Goal: Use online tool/utility: Use online tool/utility

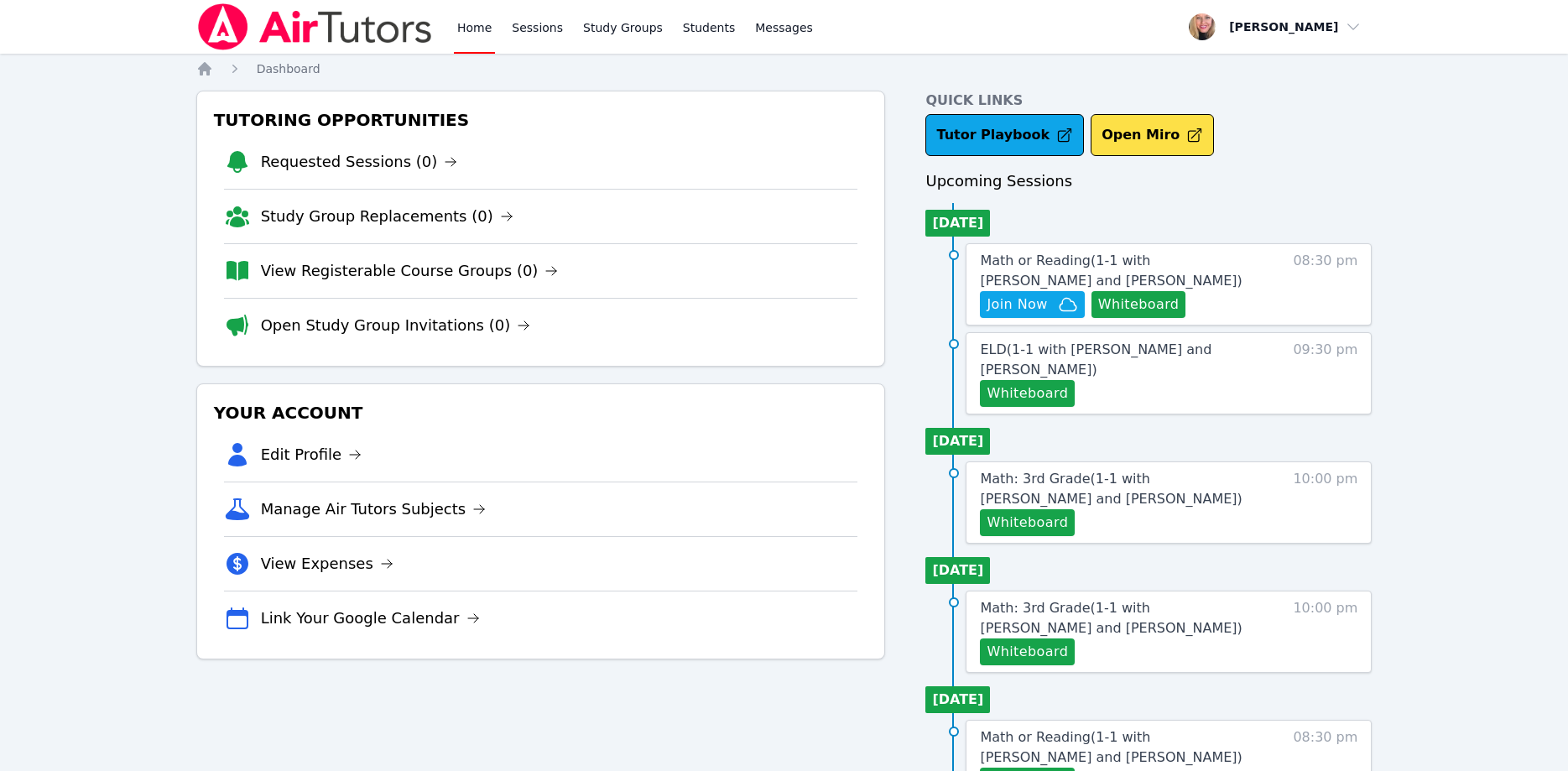
scroll to position [171, 0]
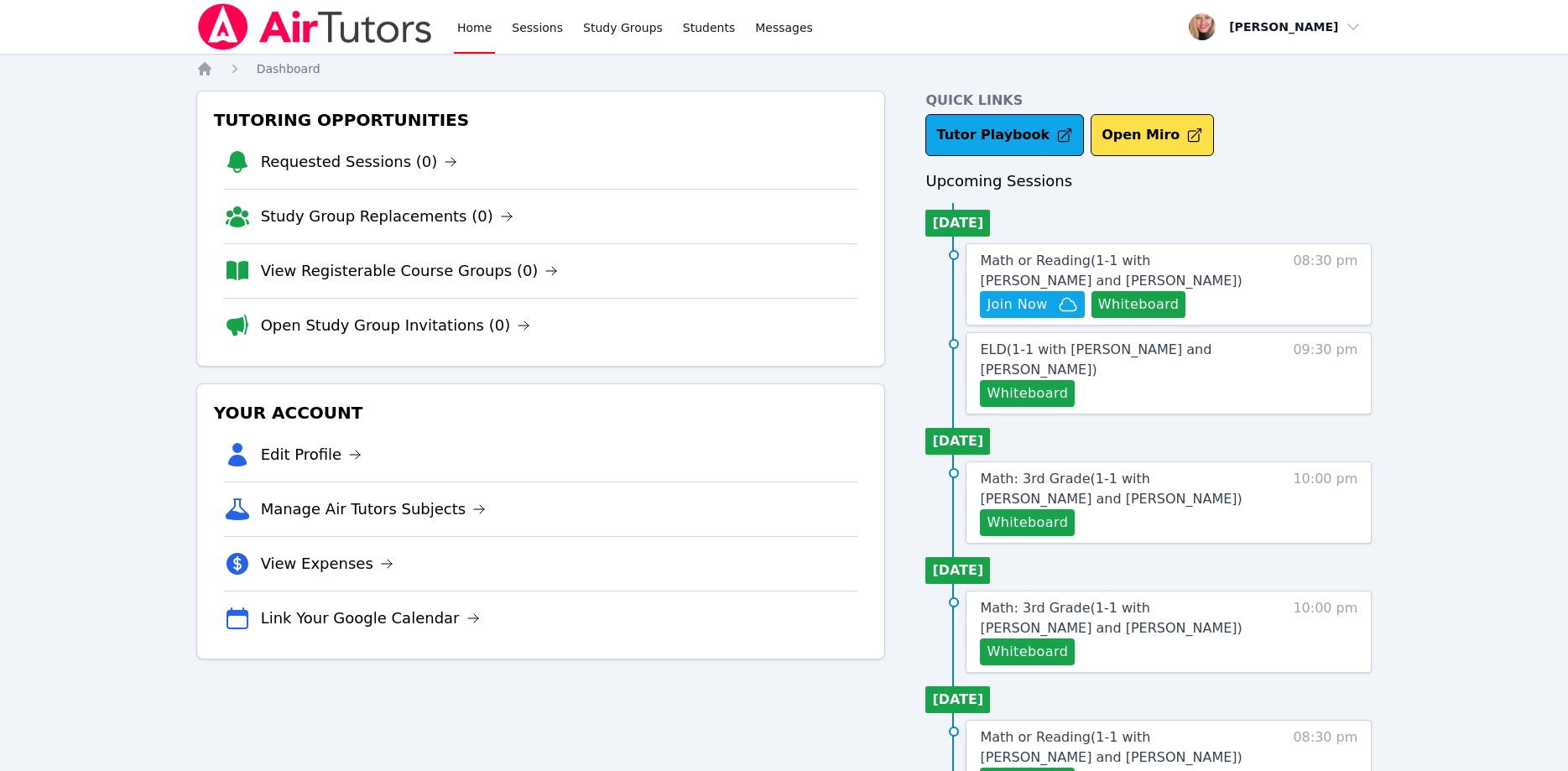
scroll to position [171, 0]
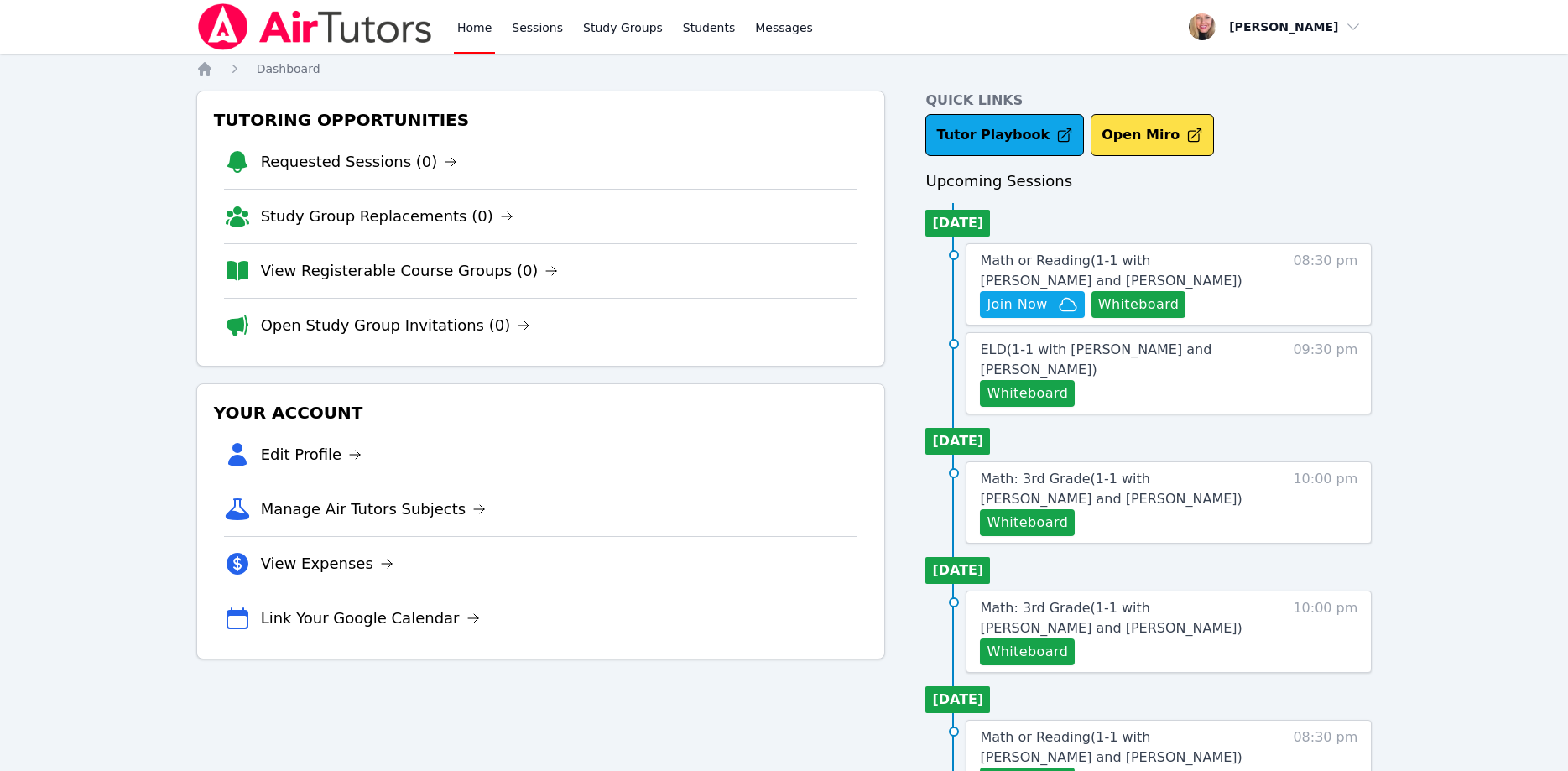
scroll to position [171, 0]
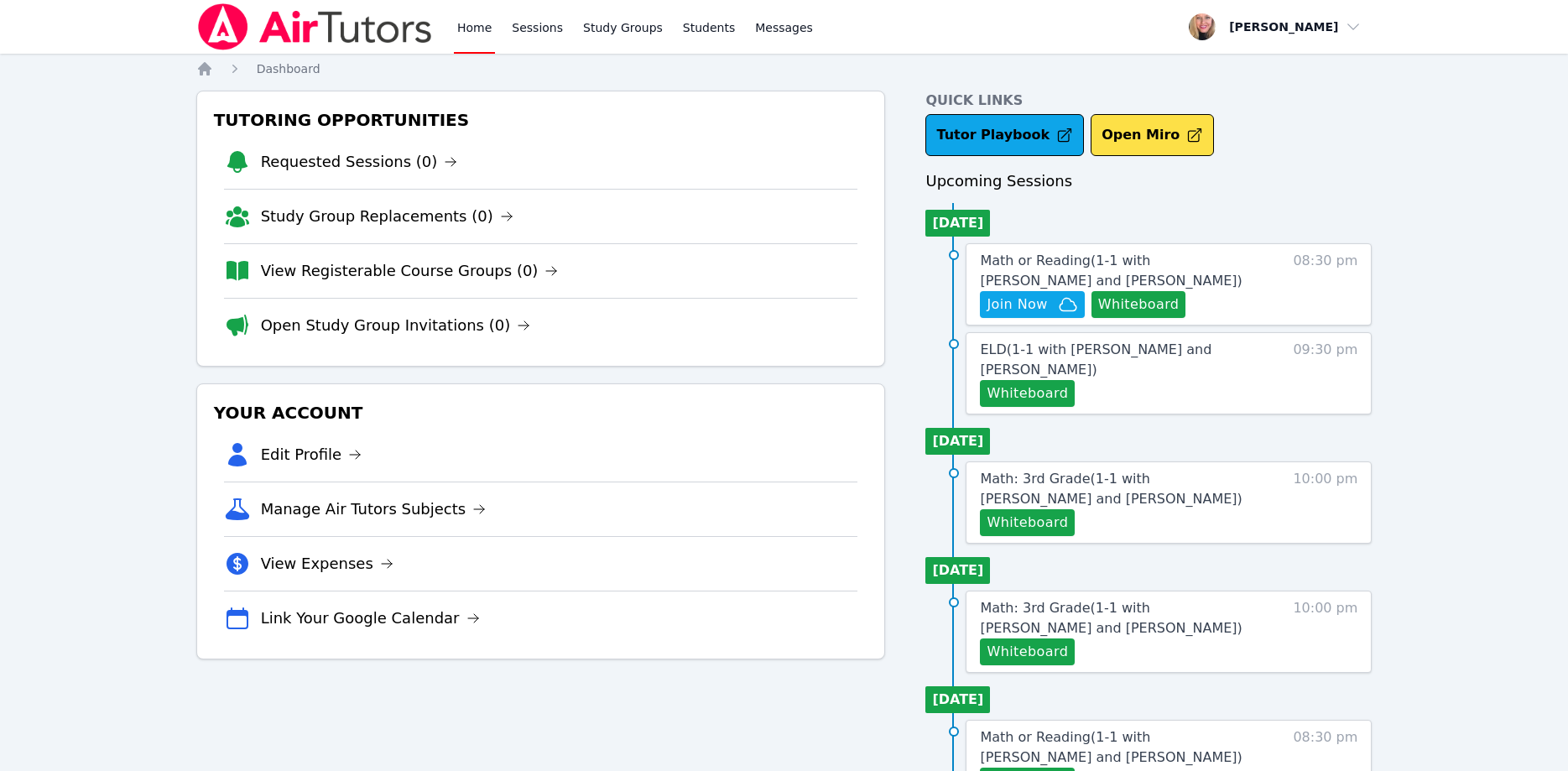
scroll to position [171, 0]
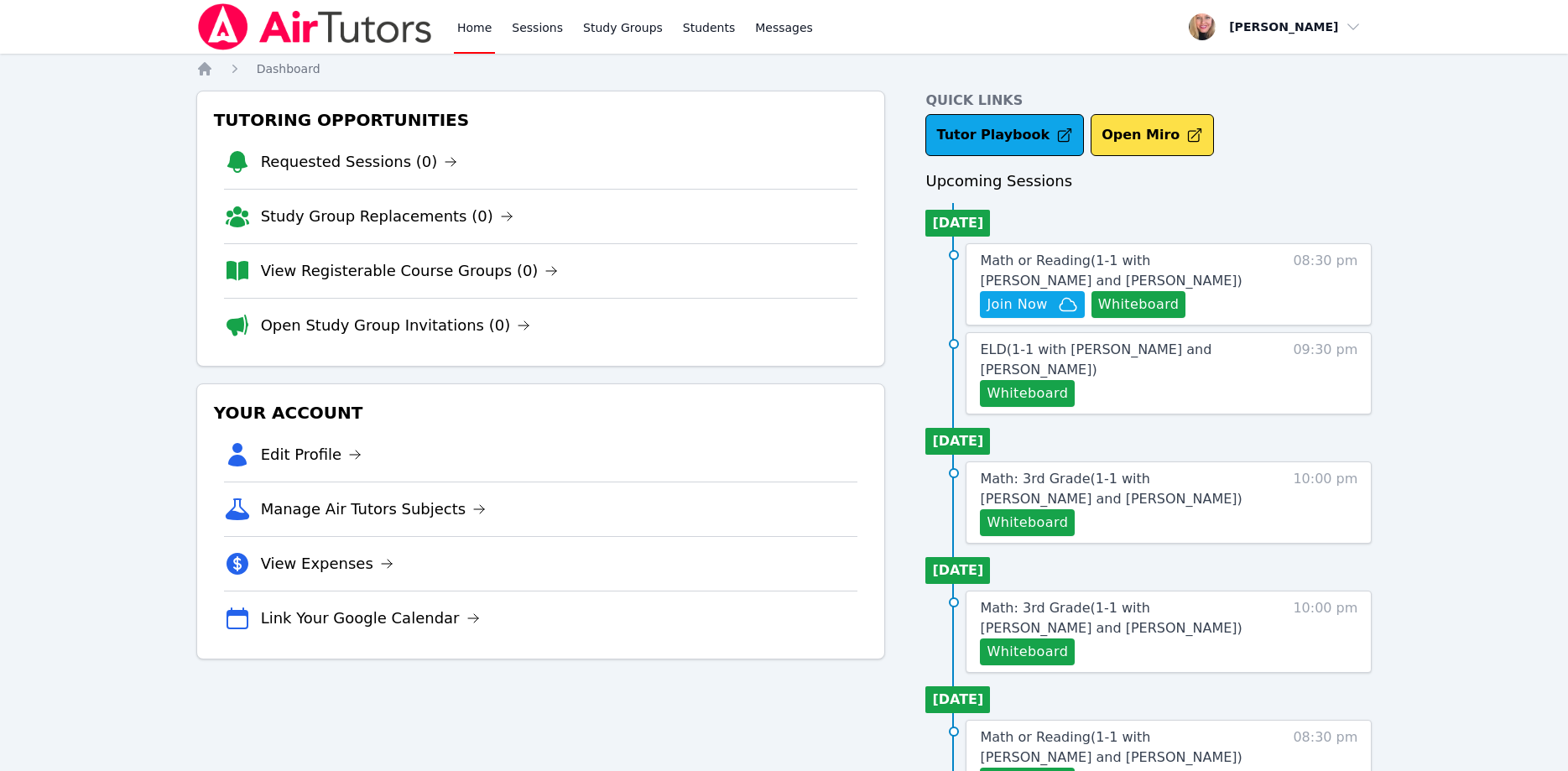
scroll to position [171, 0]
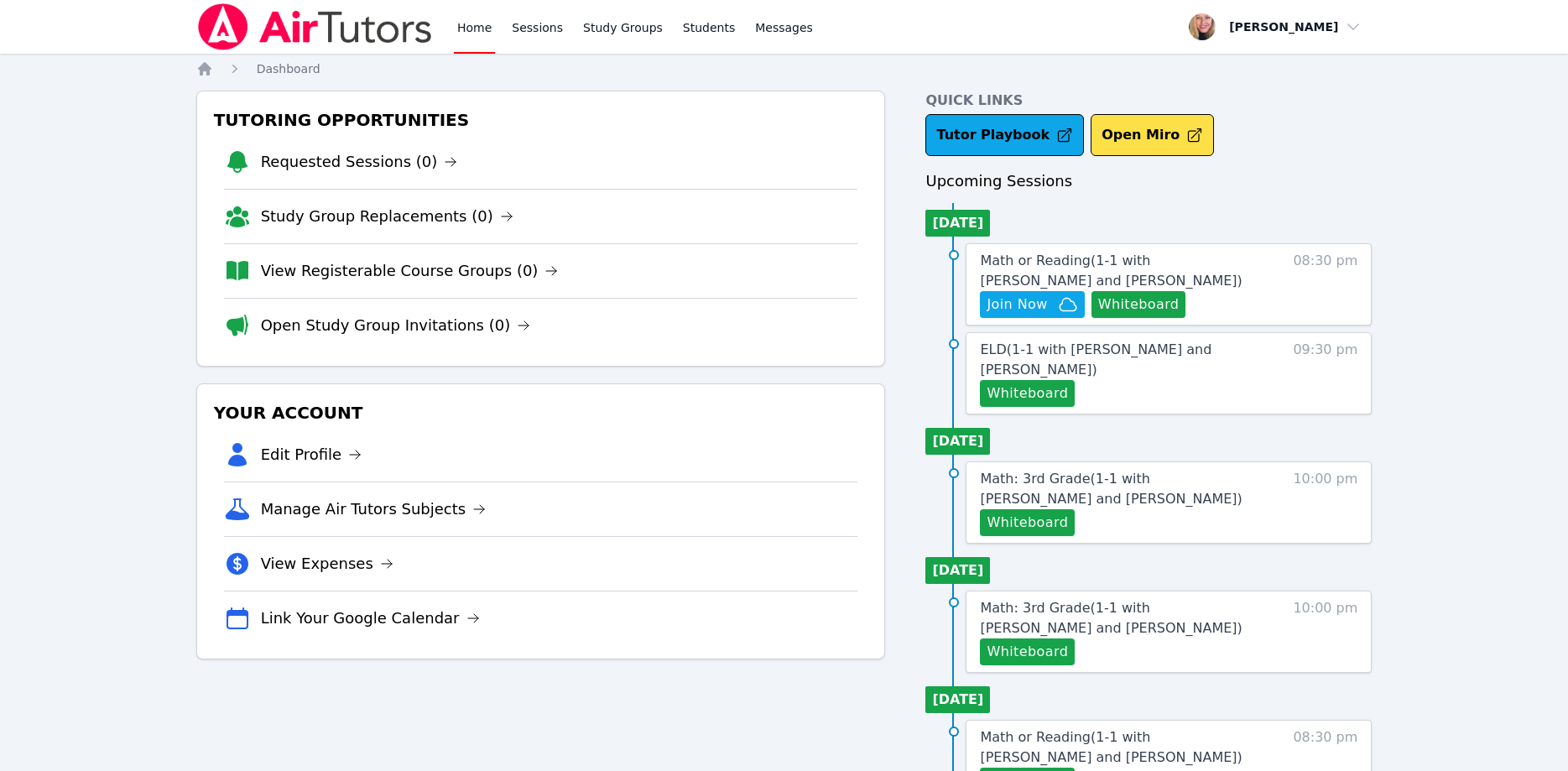
scroll to position [171, 0]
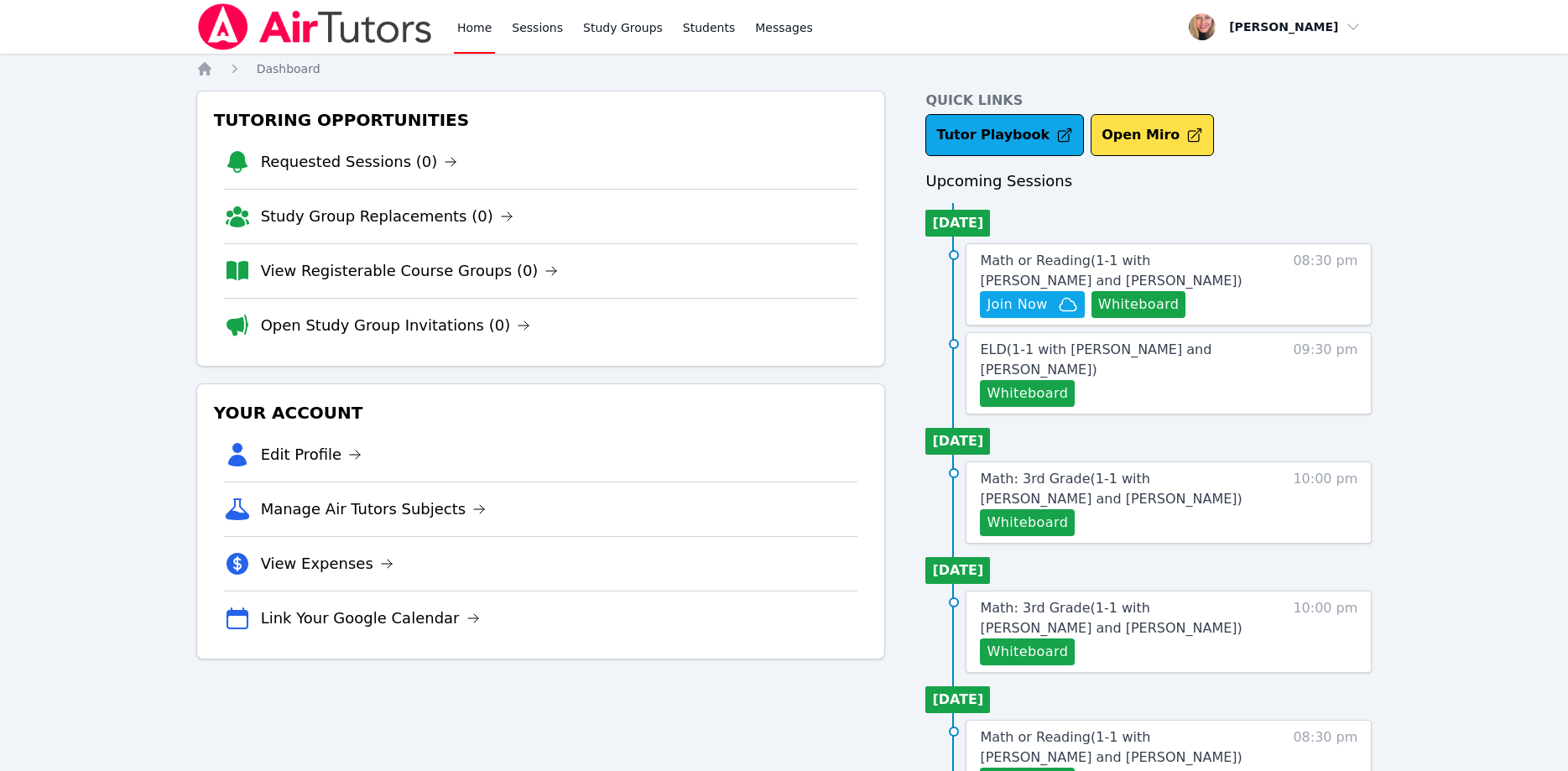
scroll to position [171, 0]
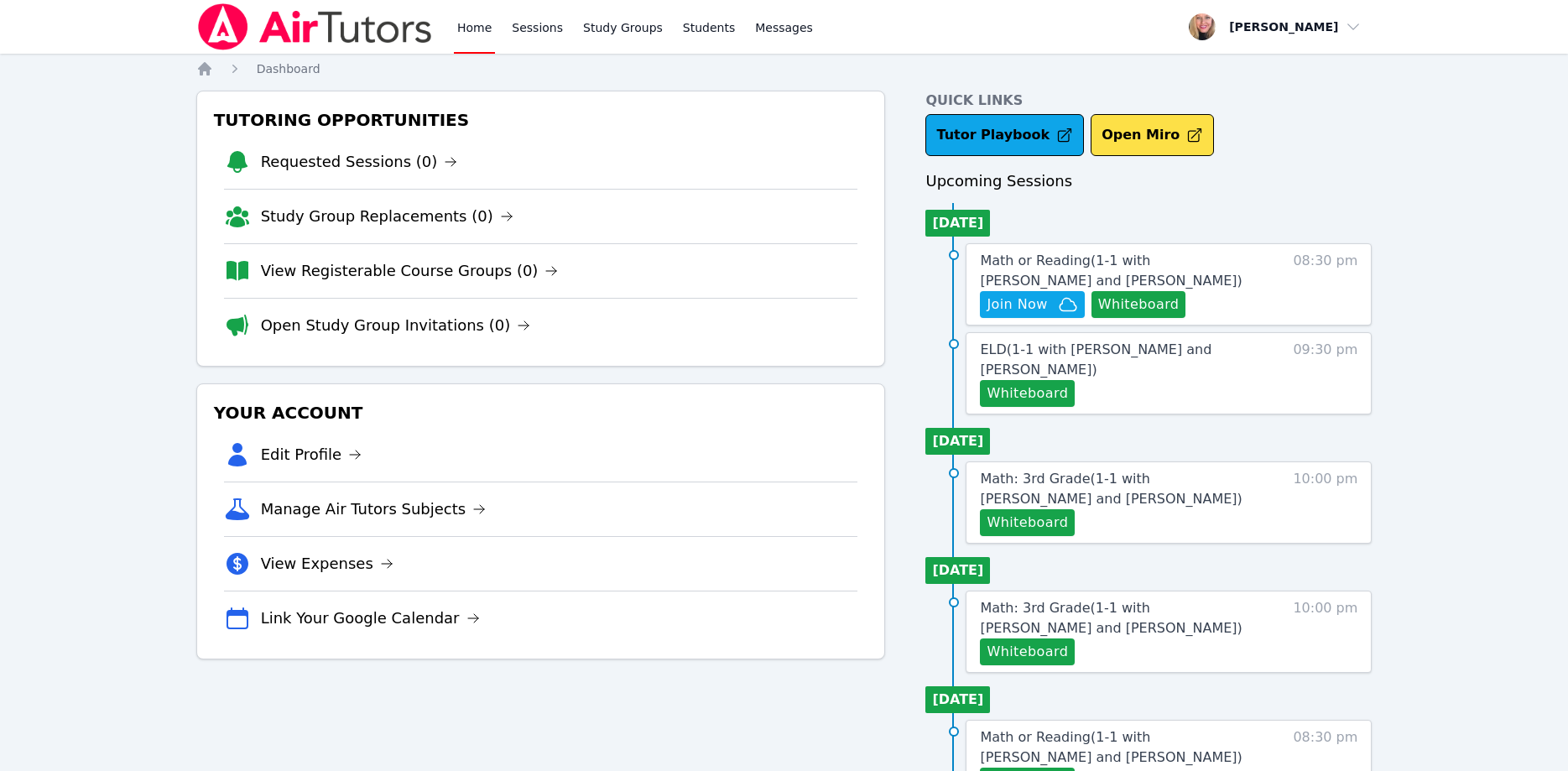
scroll to position [171, 0]
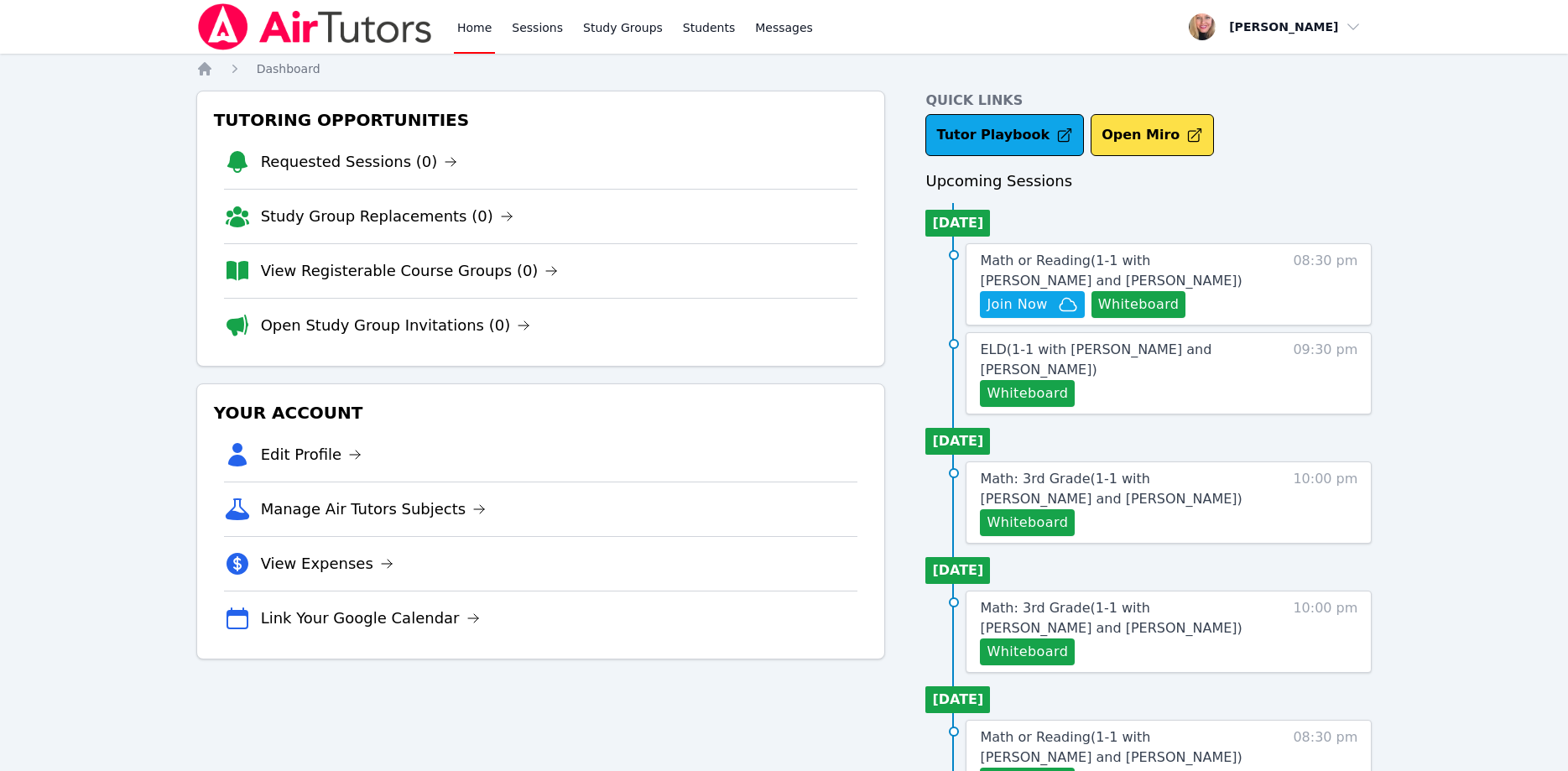
scroll to position [171, 0]
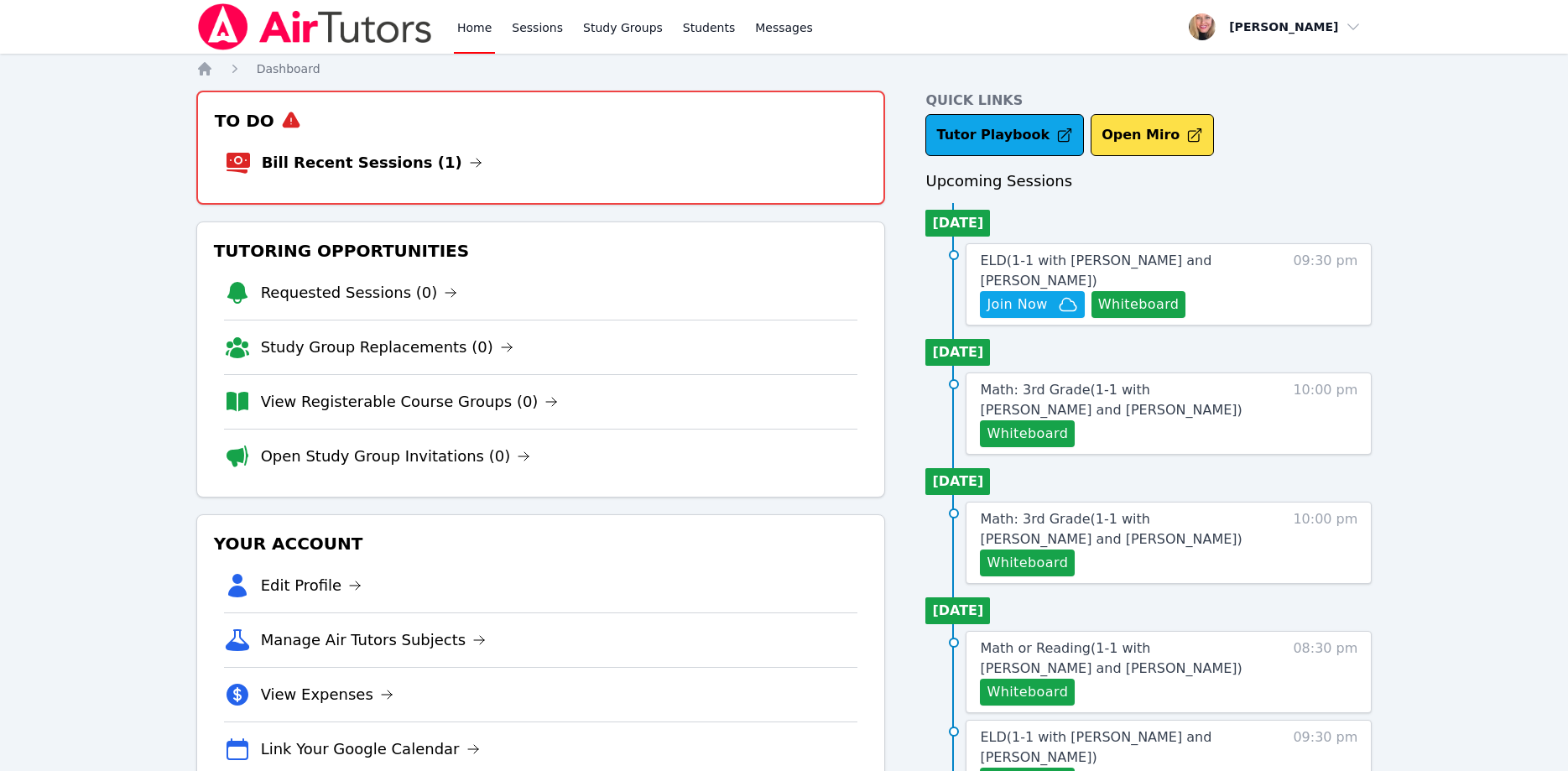
scroll to position [171, 0]
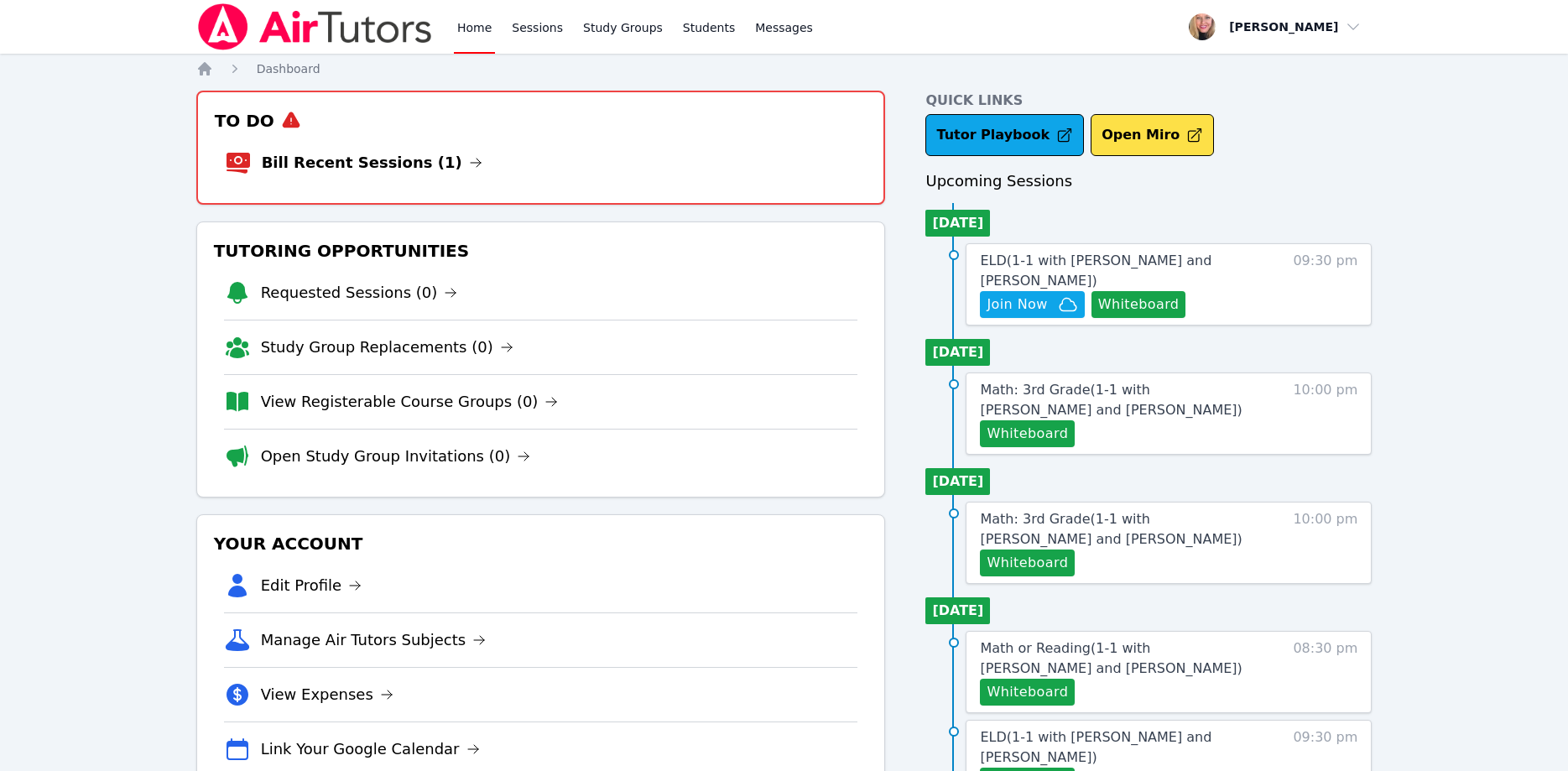
scroll to position [171, 0]
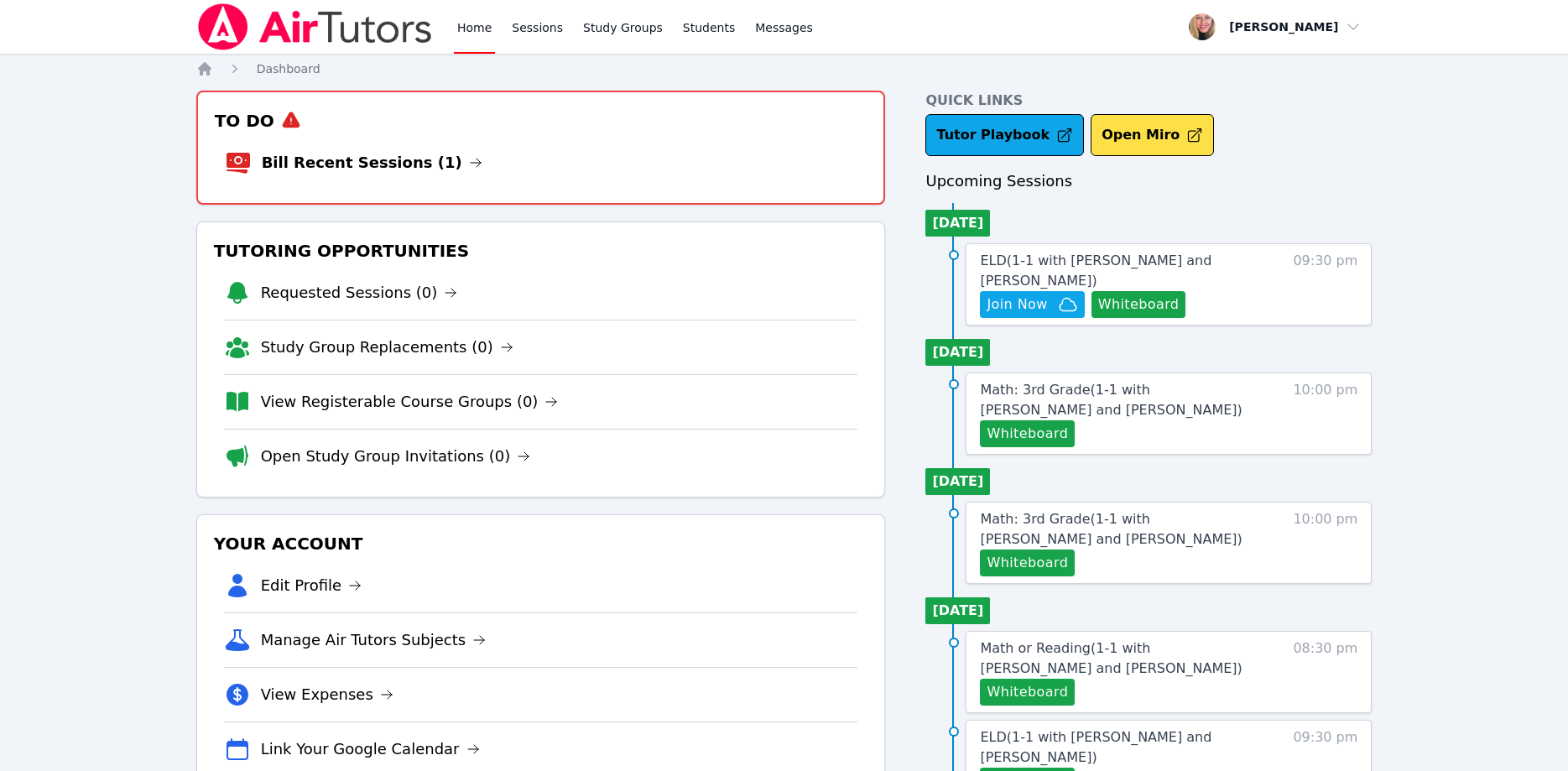
scroll to position [171, 0]
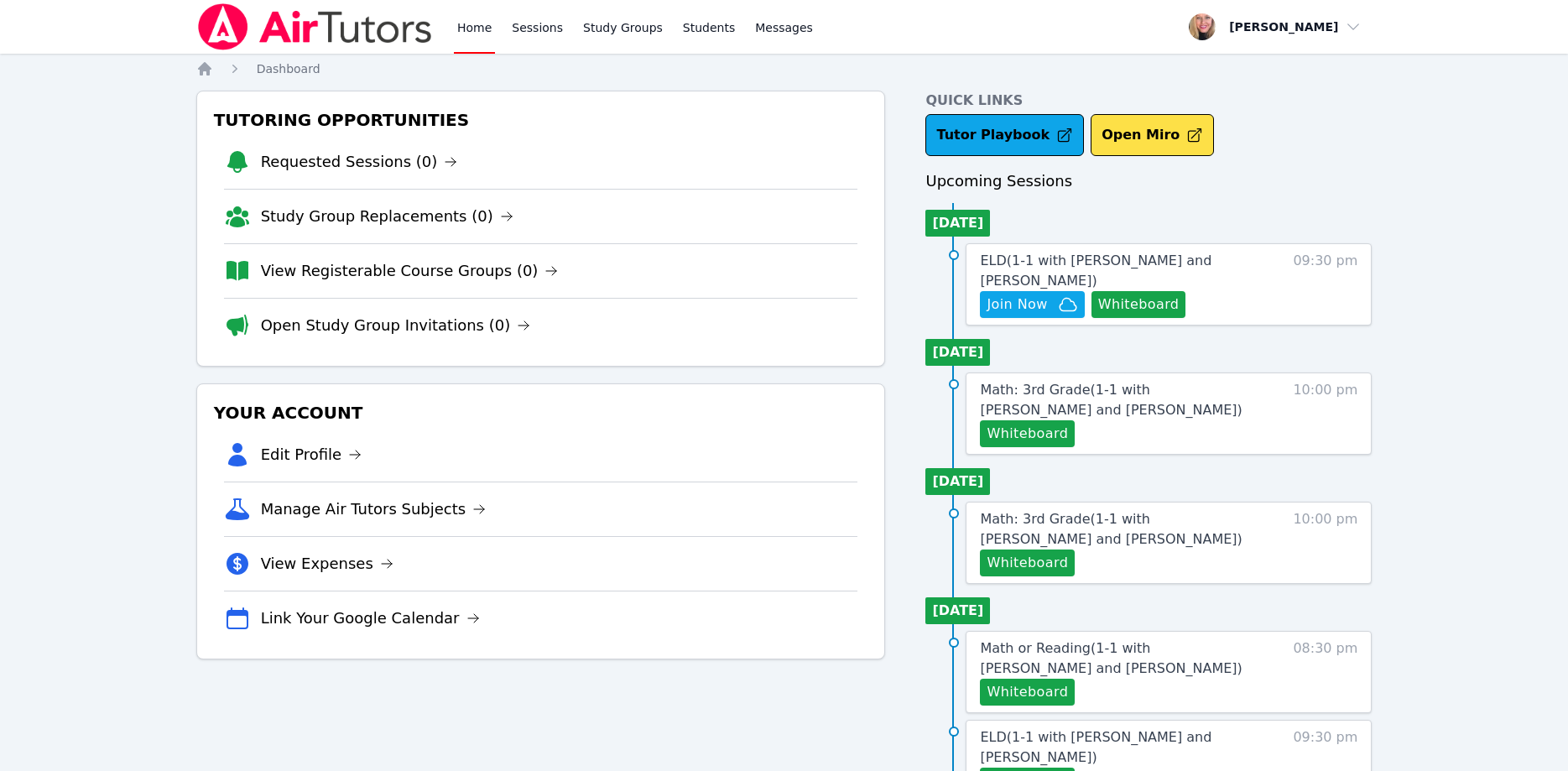
scroll to position [171, 0]
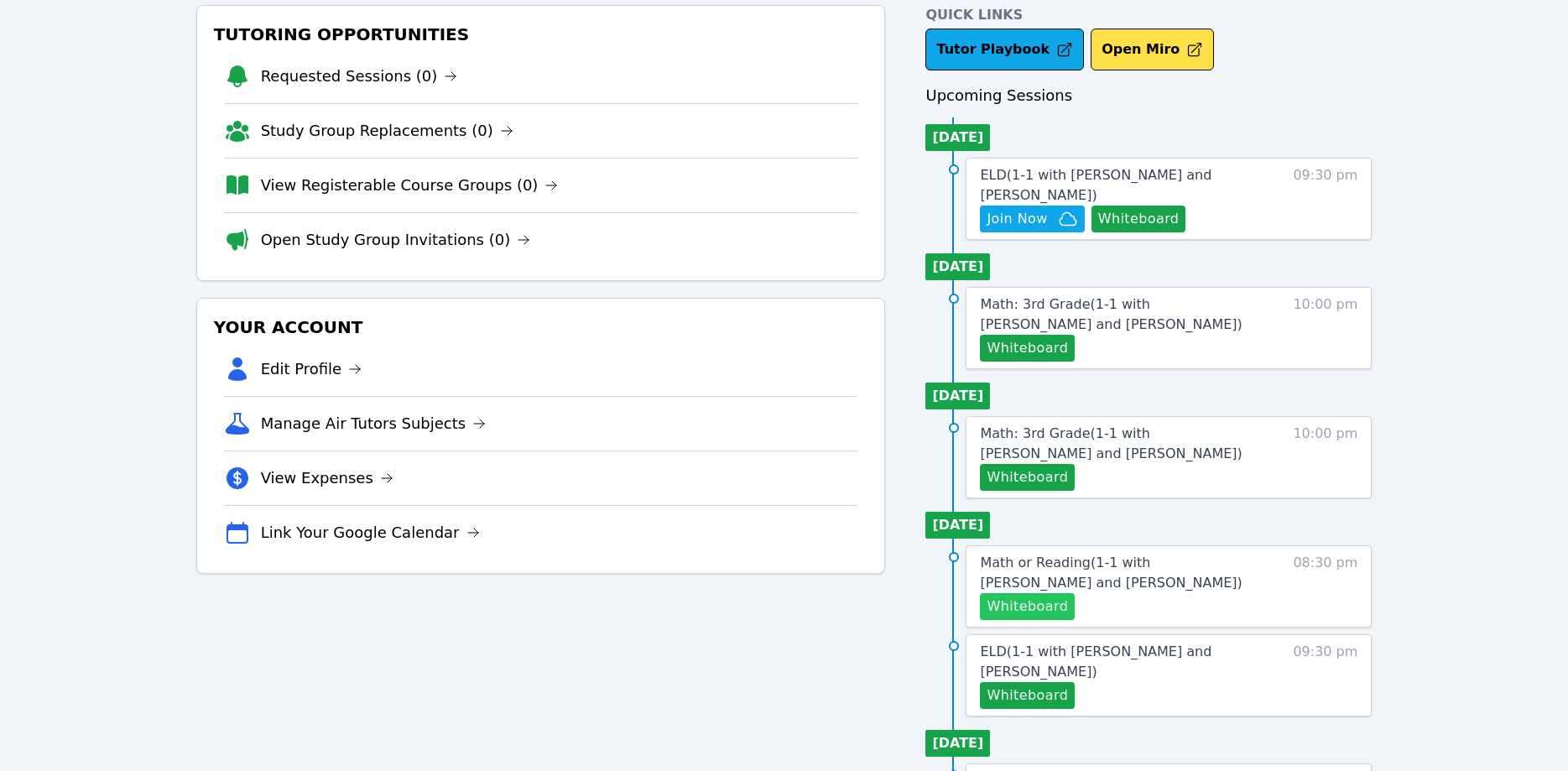
click at [1056, 594] on button "Whiteboard" at bounding box center [1027, 607] width 95 height 27
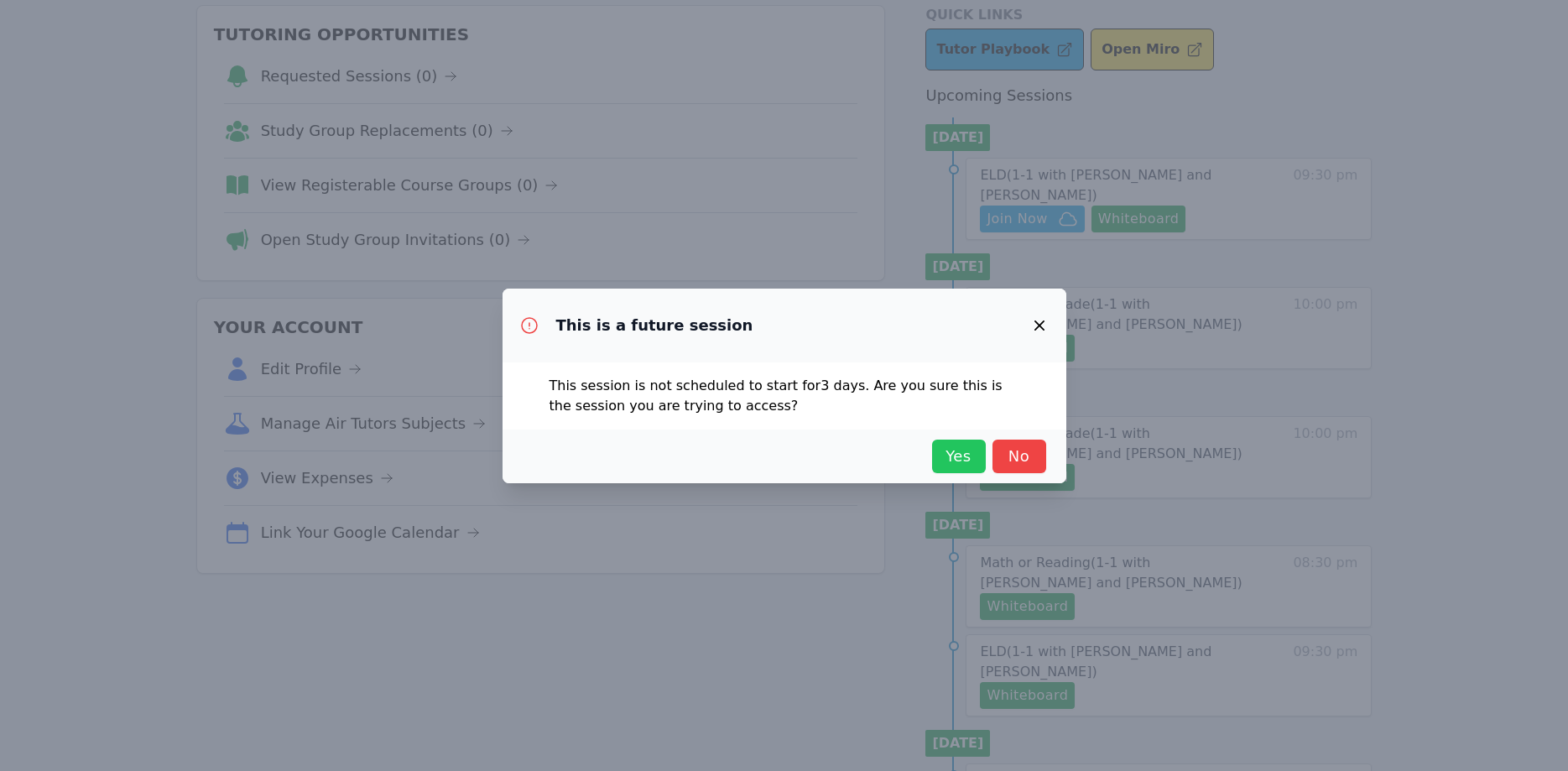
click at [958, 470] on button "Yes" at bounding box center [959, 457] width 54 height 34
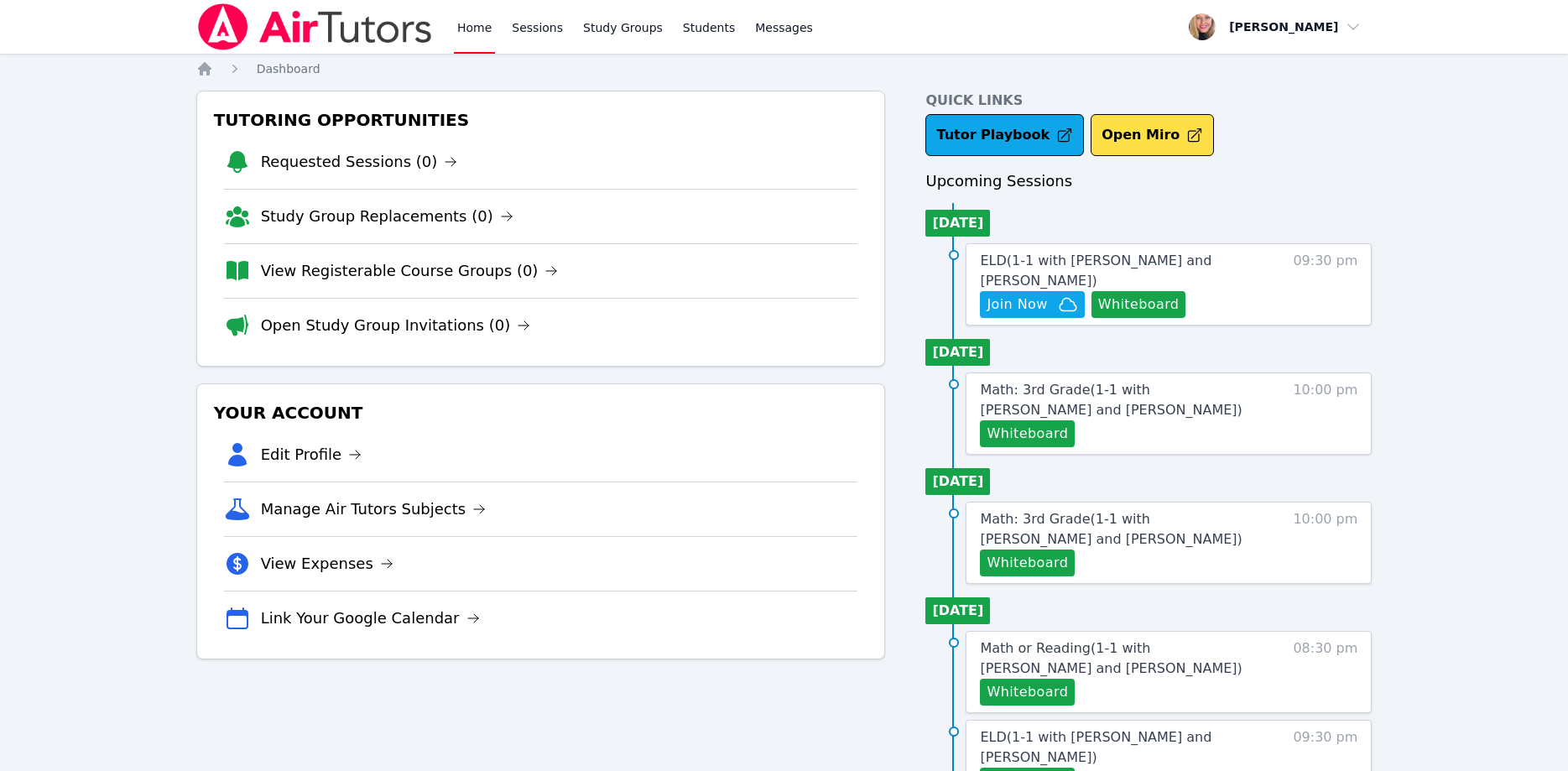
scroll to position [85, 0]
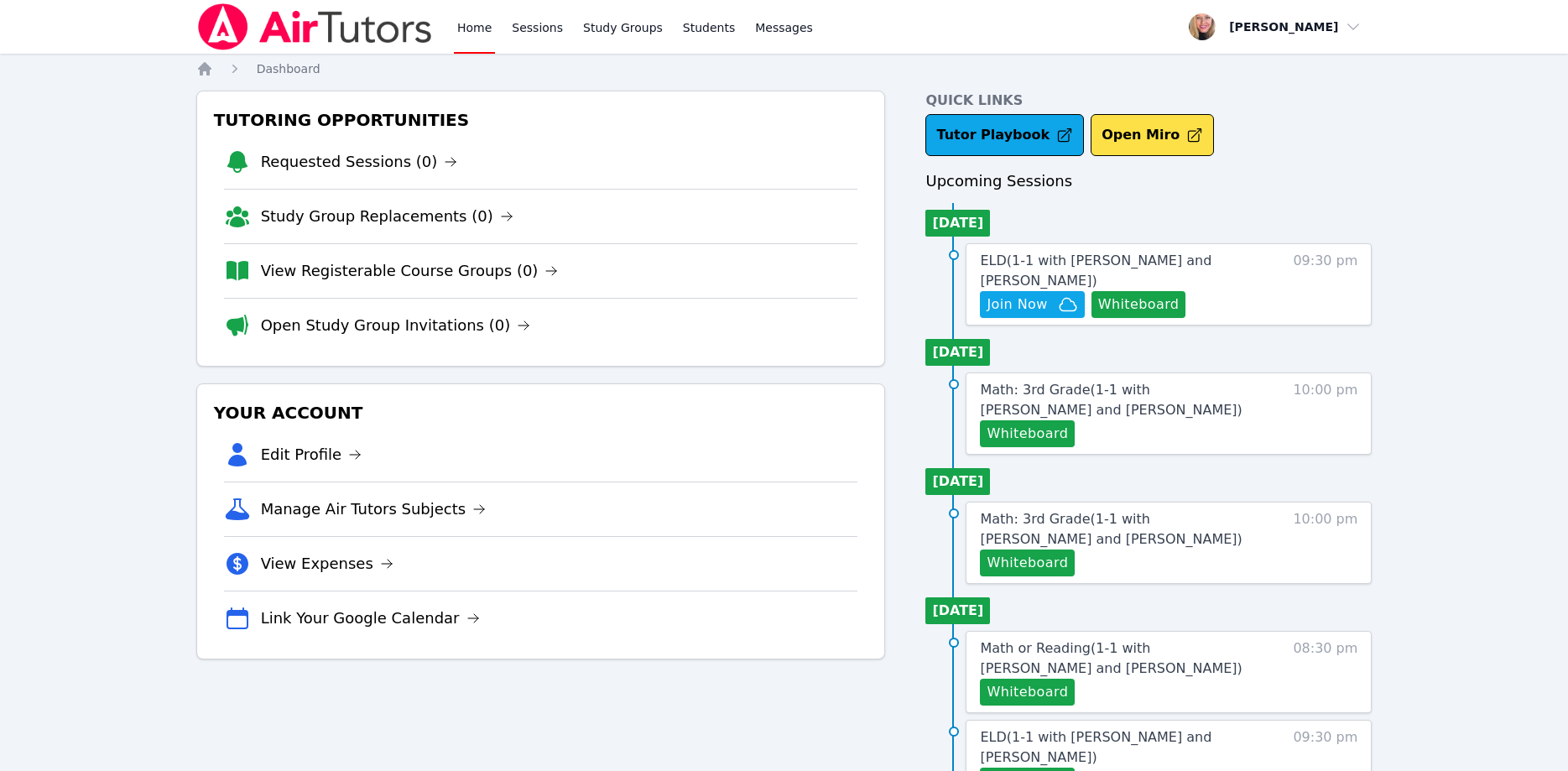
scroll to position [85, 0]
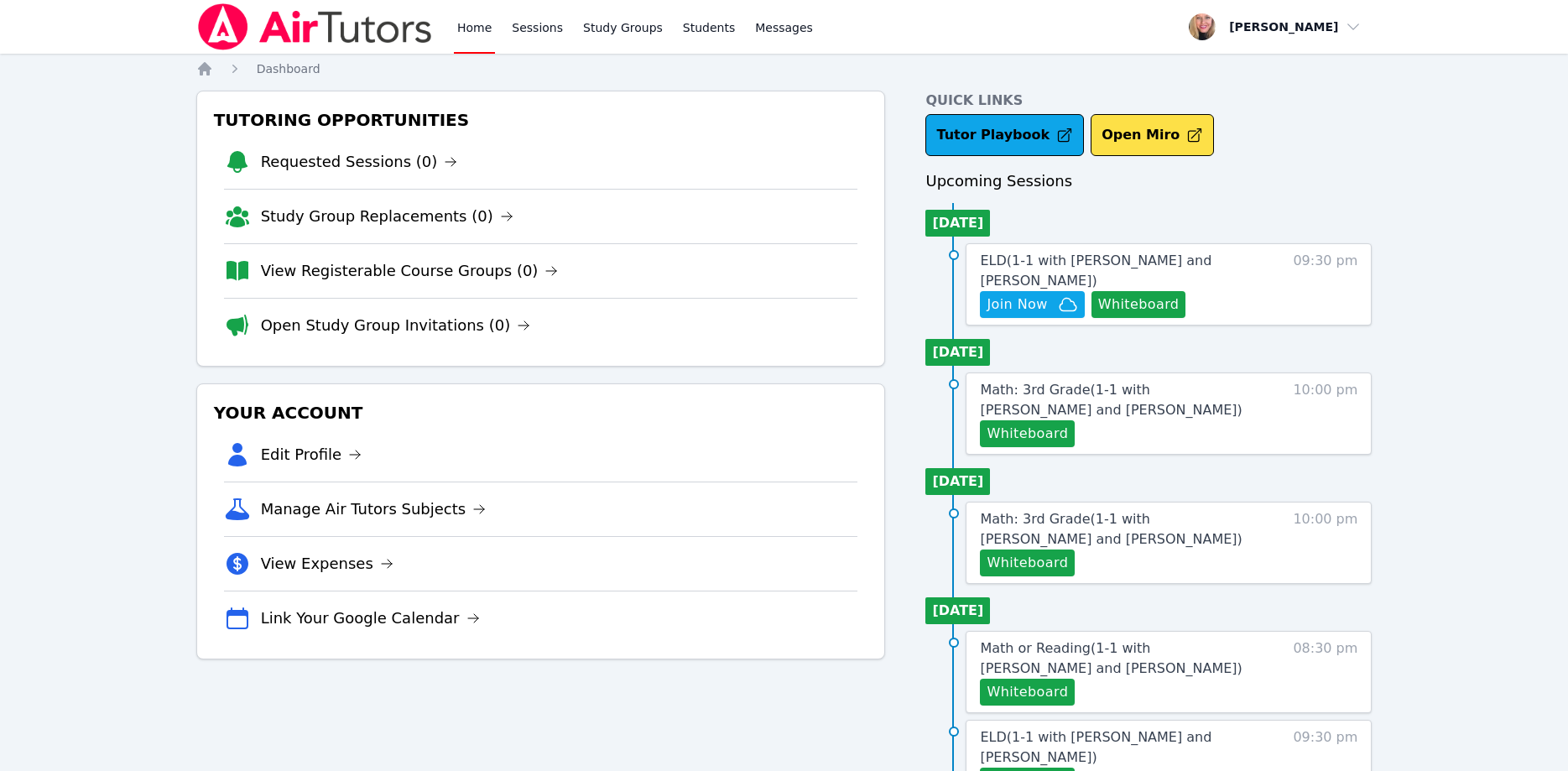
scroll to position [85, 0]
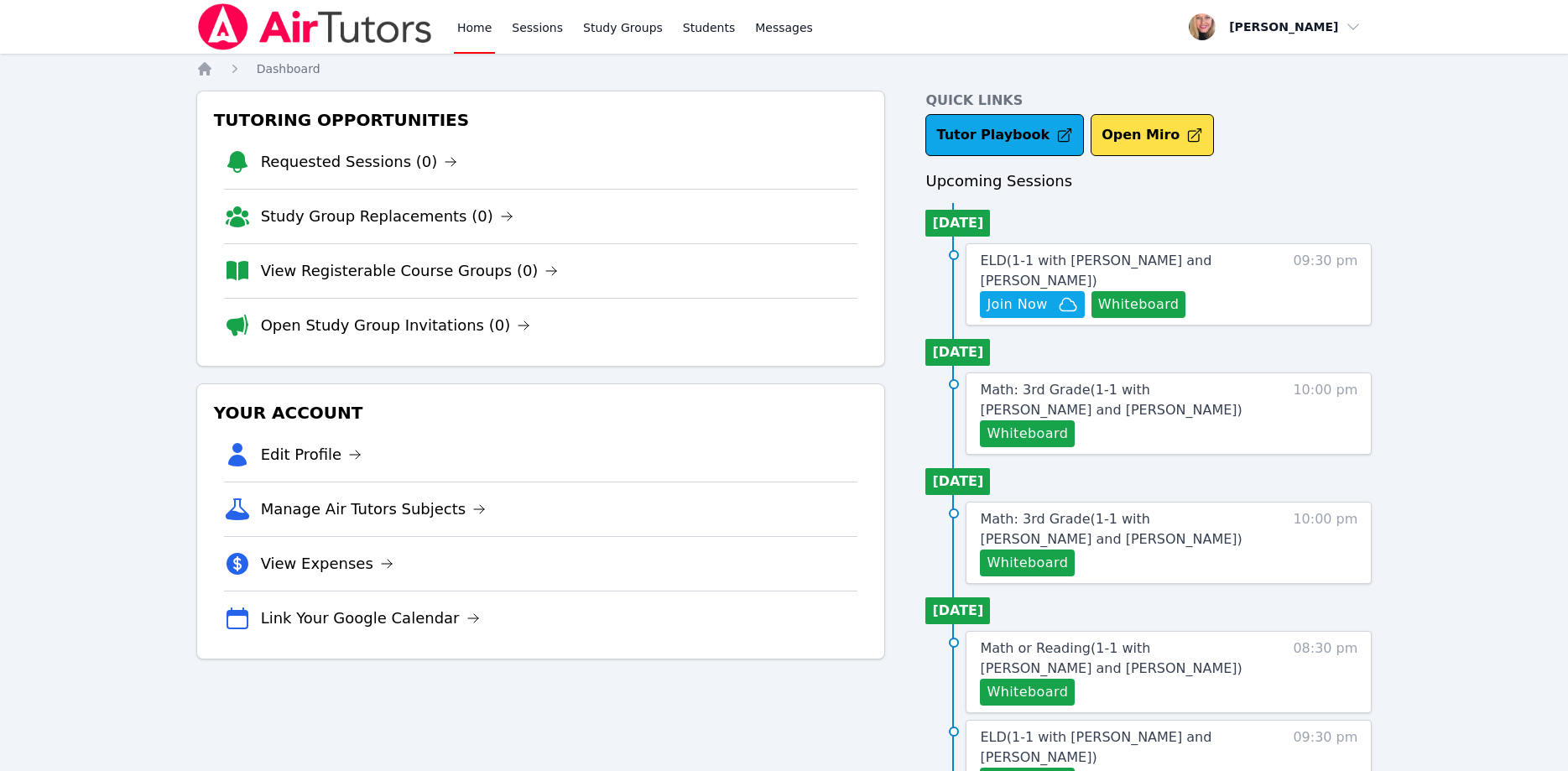
scroll to position [85, 0]
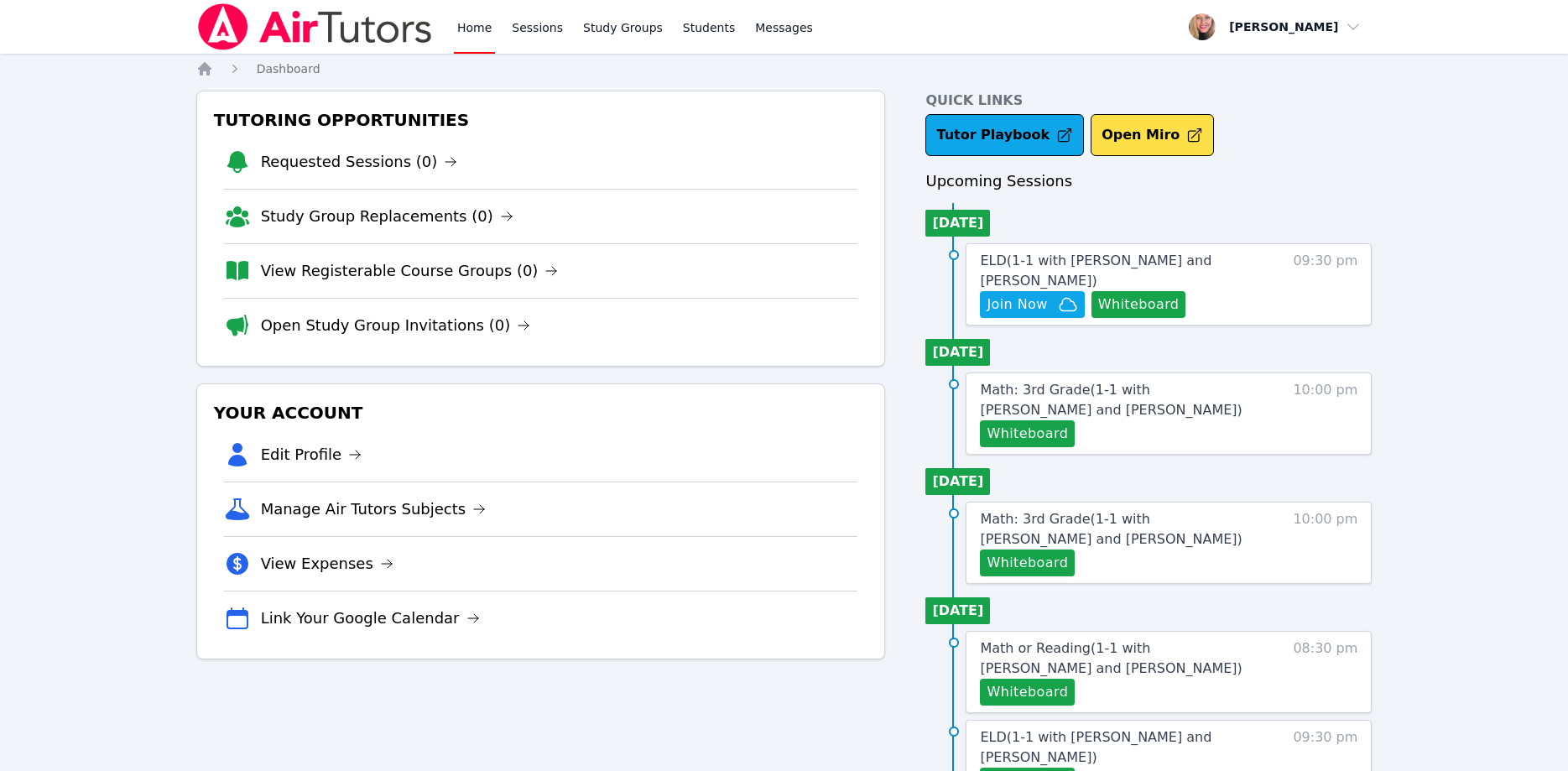
scroll to position [85, 0]
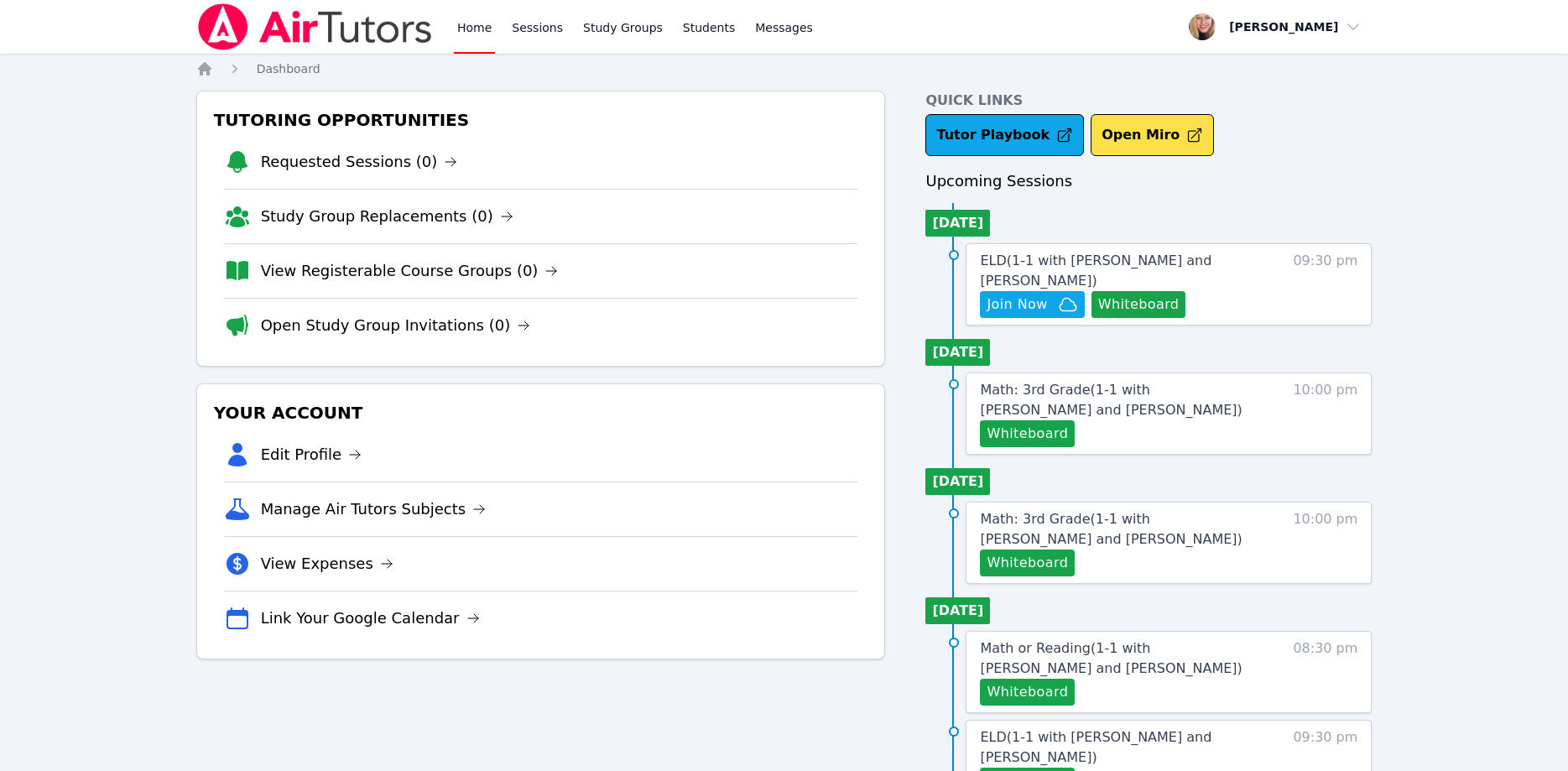
scroll to position [85, 0]
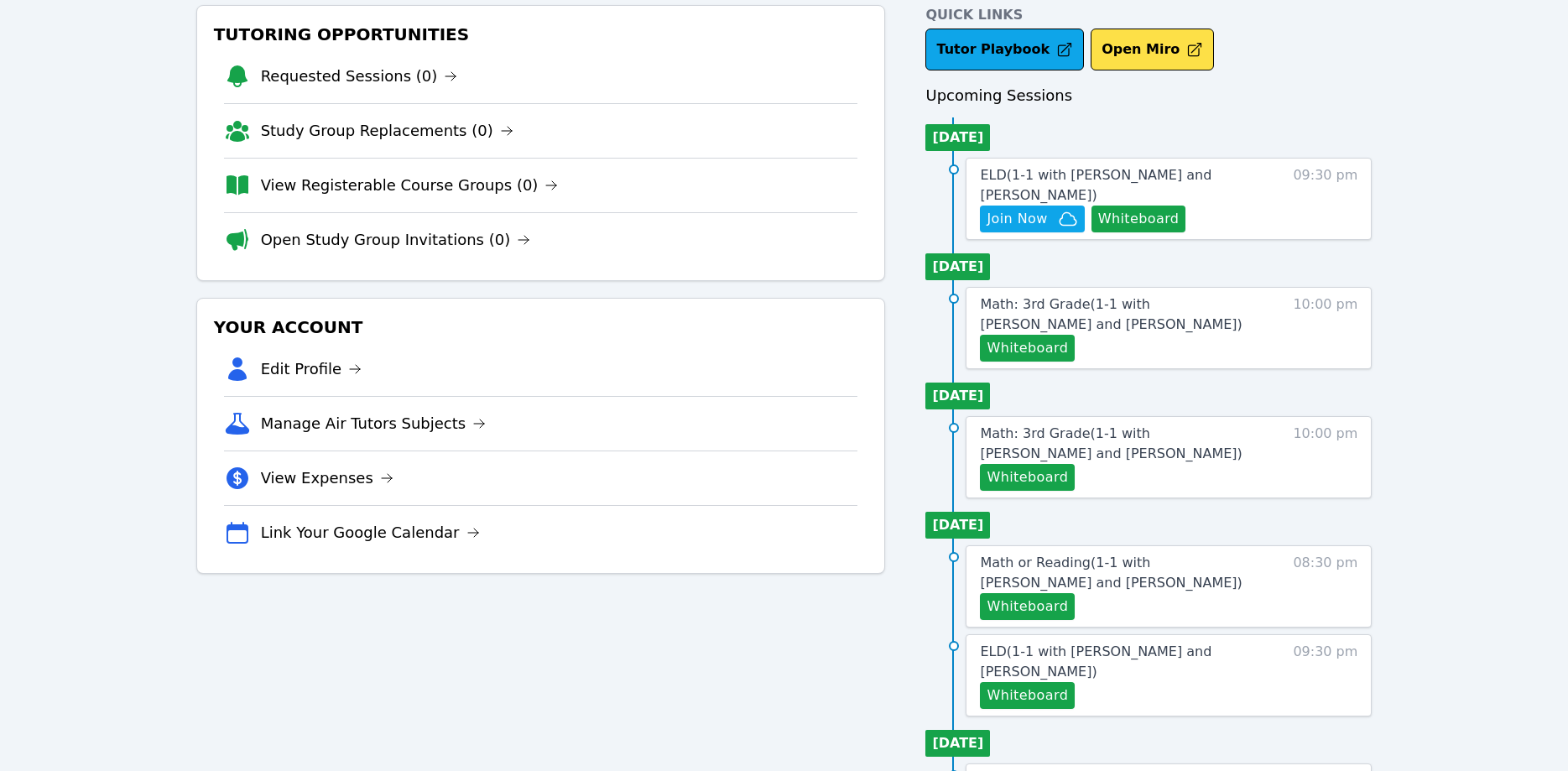
scroll to position [85, 0]
